Goal: Navigation & Orientation: Find specific page/section

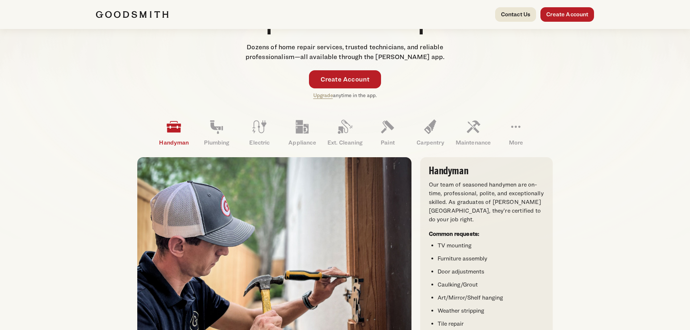
scroll to position [145, 0]
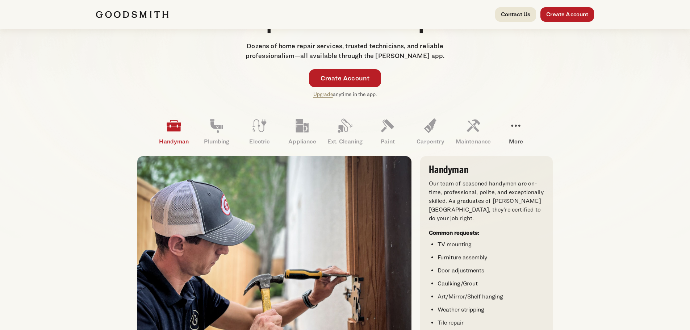
click at [511, 127] on icon at bounding box center [515, 125] width 17 height 17
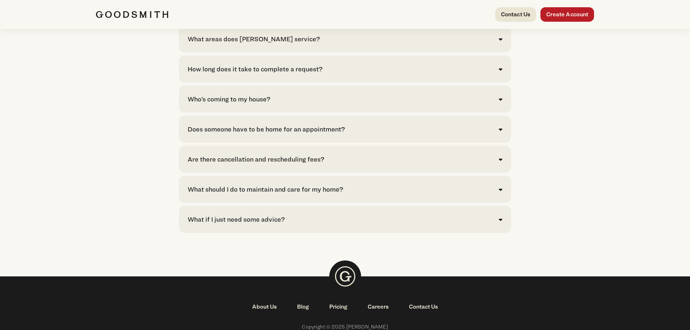
scroll to position [1652, 0]
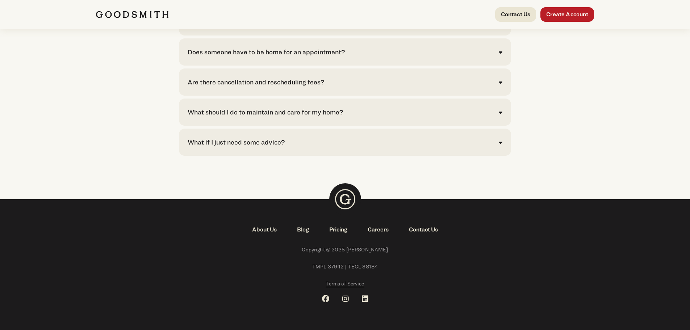
click at [259, 229] on link "About Us" at bounding box center [264, 229] width 45 height 9
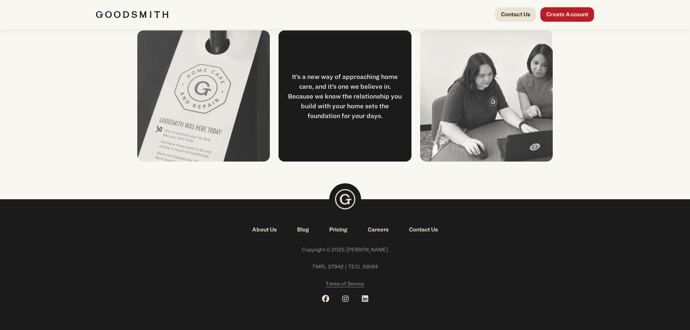
scroll to position [829, 0]
